Goal: Find contact information: Find contact information

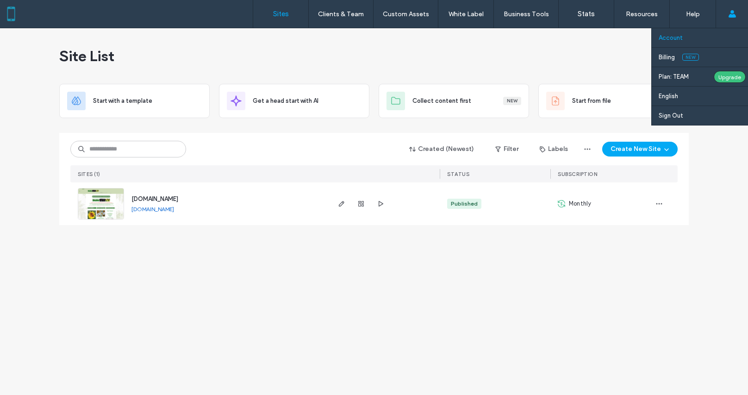
click at [685, 37] on link "Account" at bounding box center [702, 37] width 89 height 19
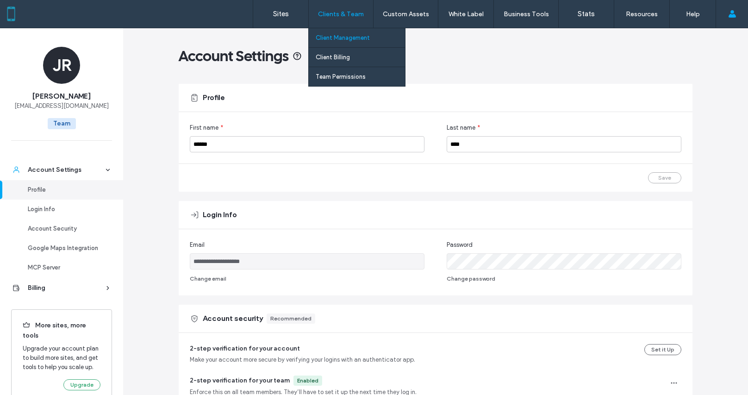
click at [335, 31] on link "Client Management" at bounding box center [360, 37] width 89 height 19
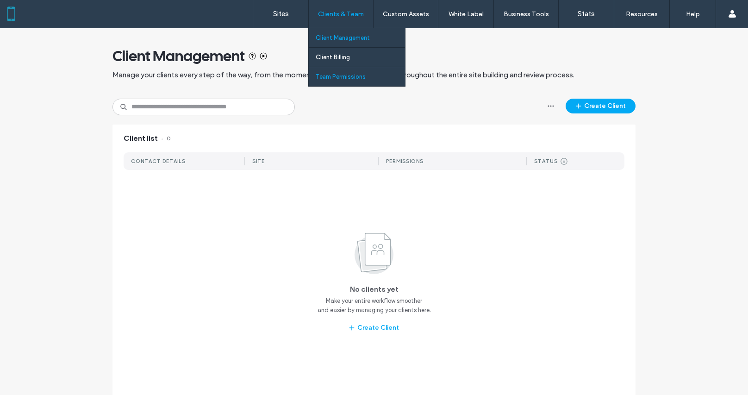
click at [338, 68] on link "Team Permissions" at bounding box center [360, 76] width 89 height 19
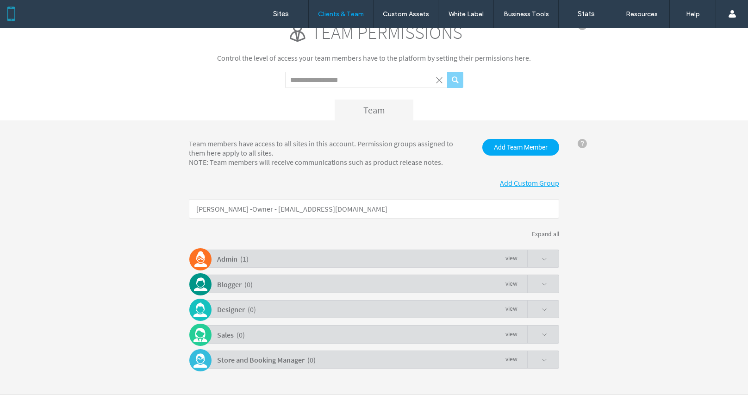
scroll to position [44, 0]
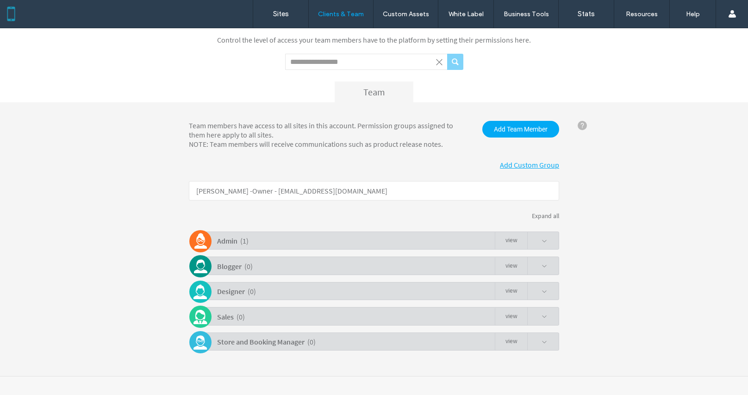
click at [539, 238] on span at bounding box center [537, 241] width 20 height 18
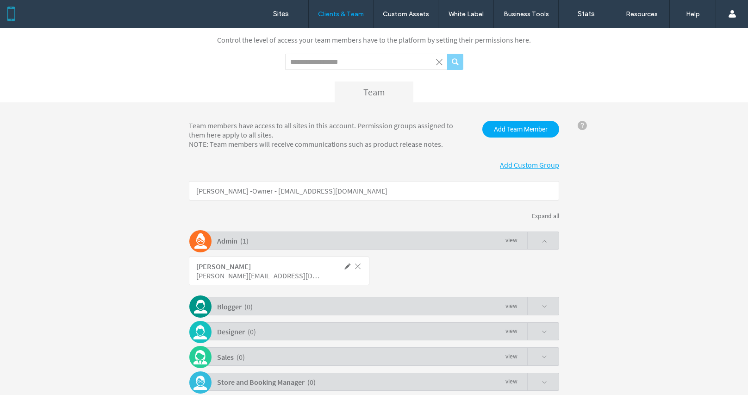
drag, startPoint x: 190, startPoint y: 267, endPoint x: 288, endPoint y: 274, distance: 98.3
click at [288, 274] on div "Joanne Roth [EMAIL_ADDRESS][DOMAIN_NAME]" at bounding box center [279, 270] width 180 height 29
drag, startPoint x: 276, startPoint y: 282, endPoint x: 191, endPoint y: 276, distance: 85.3
click at [182, 272] on div "Team members have access to all sites in this account. Permission groups assign…" at bounding box center [374, 259] width 748 height 314
click at [199, 275] on div "[PERSON_NAME][EMAIL_ADDRESS][DOMAIN_NAME]" at bounding box center [258, 275] width 124 height 9
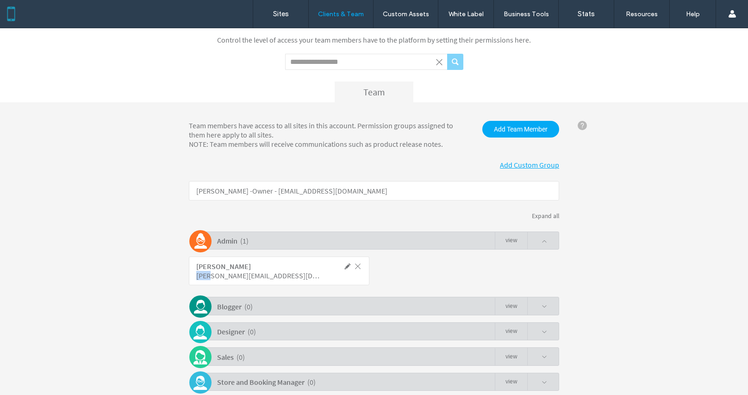
click at [199, 275] on div "[PERSON_NAME][EMAIL_ADDRESS][DOMAIN_NAME]" at bounding box center [258, 275] width 124 height 9
copy div "[PERSON_NAME][EMAIL_ADDRESS][DOMAIN_NAME]"
